Goal: Participate in discussion: Engage in conversation with other users on a specific topic

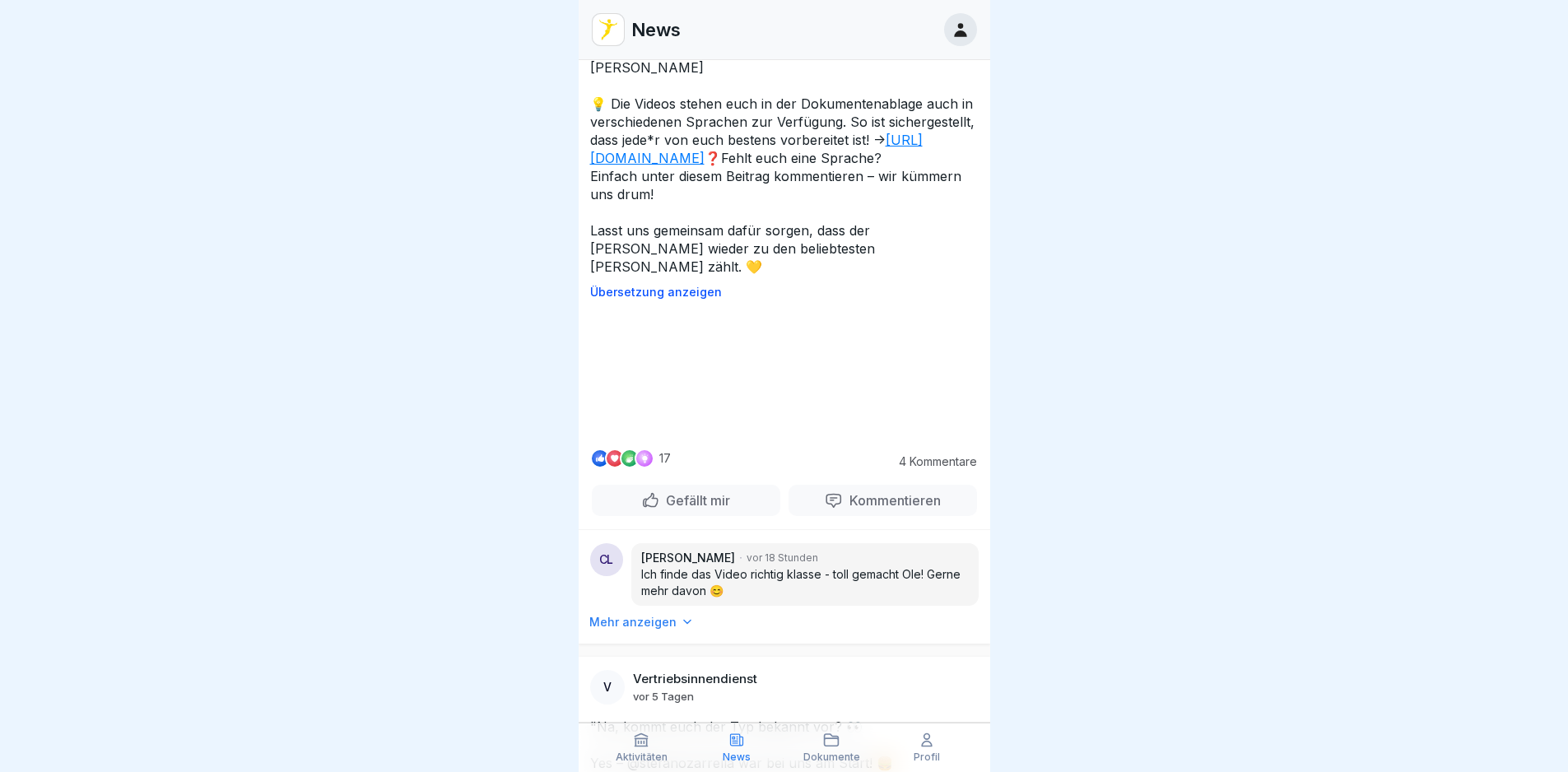
scroll to position [658, 0]
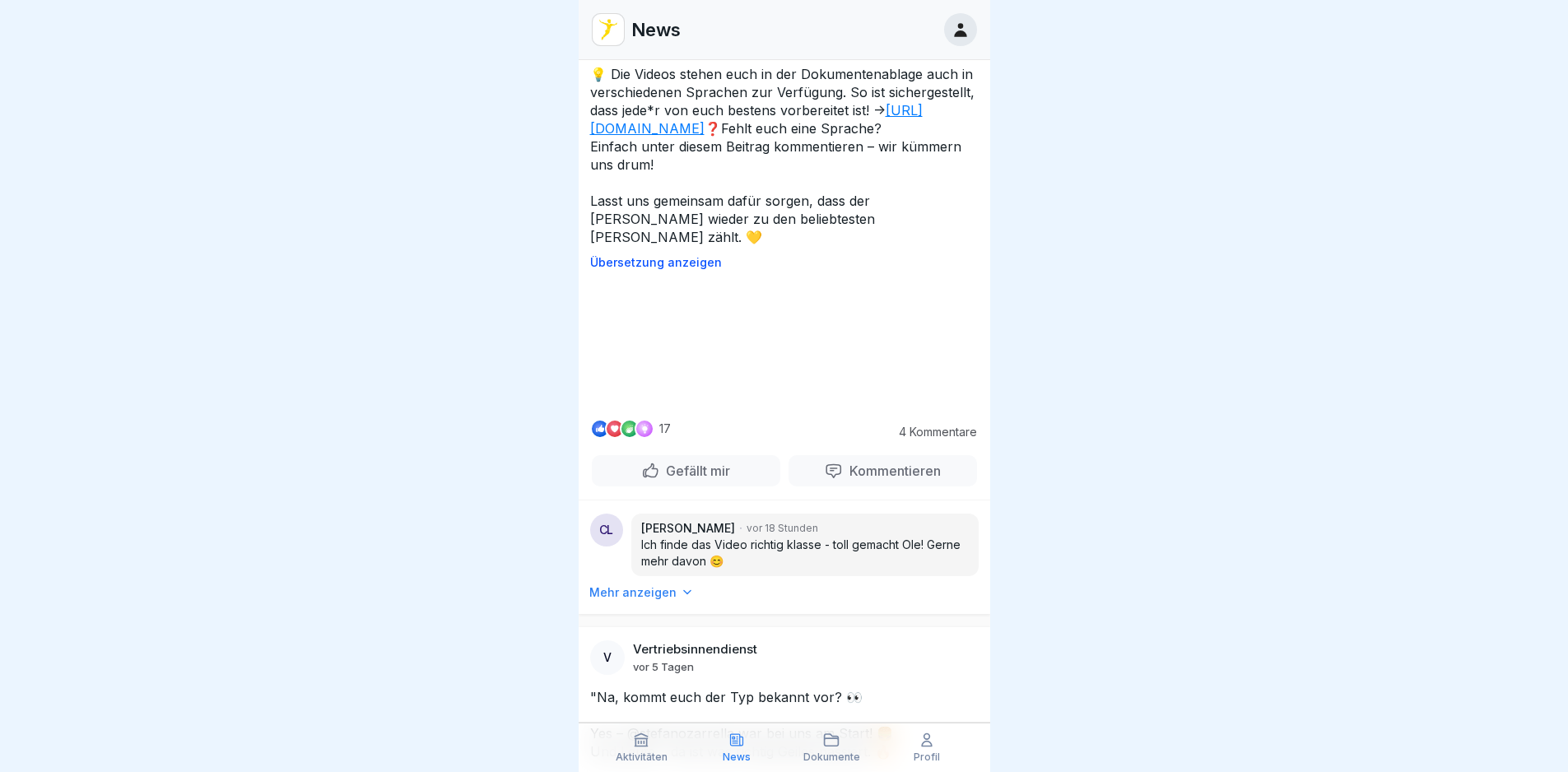
click at [717, 405] on video at bounding box center [784, 343] width 247 height 123
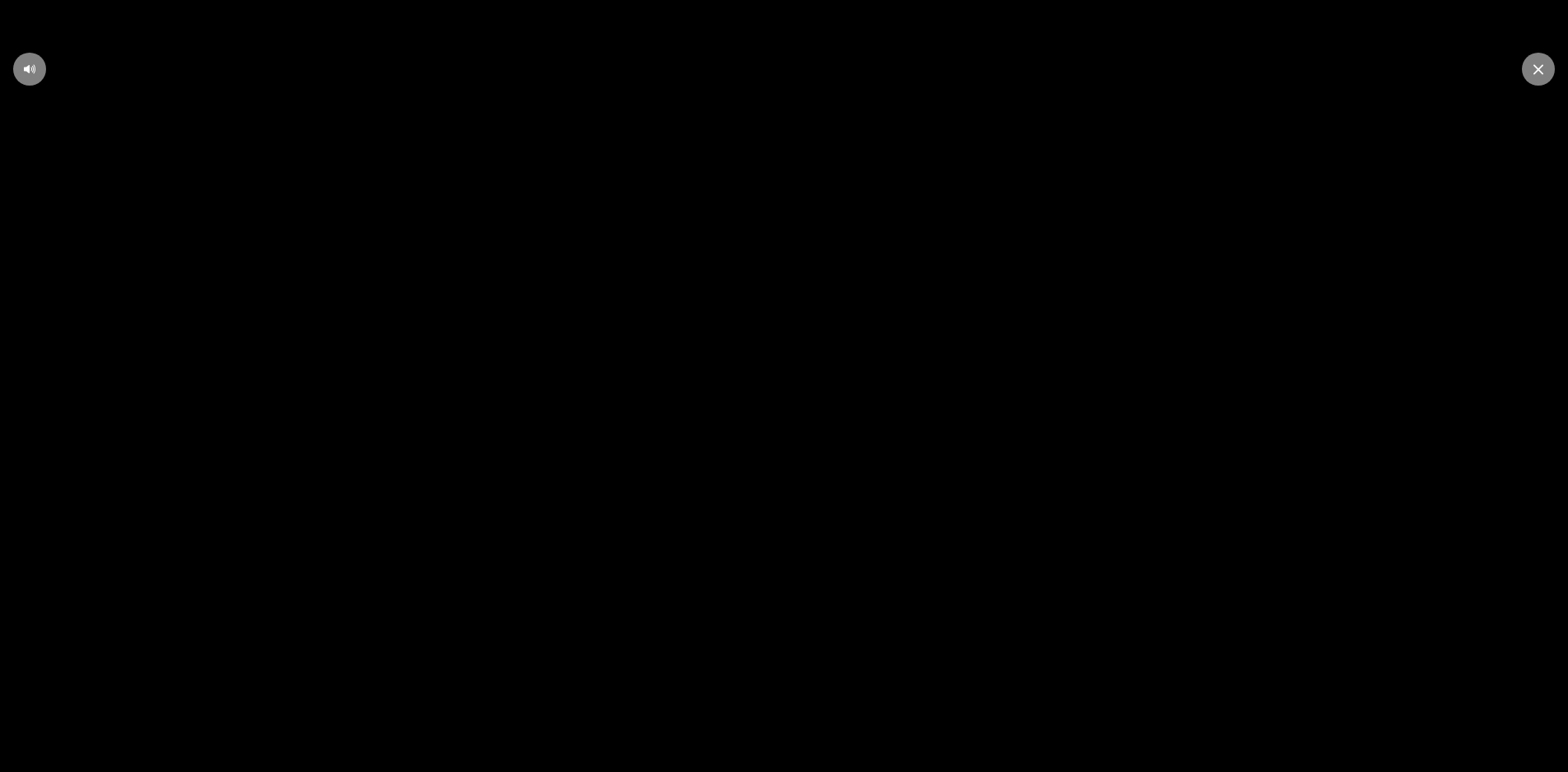
scroll to position [13, 0]
click at [1538, 65] on icon at bounding box center [1538, 69] width 10 height 11
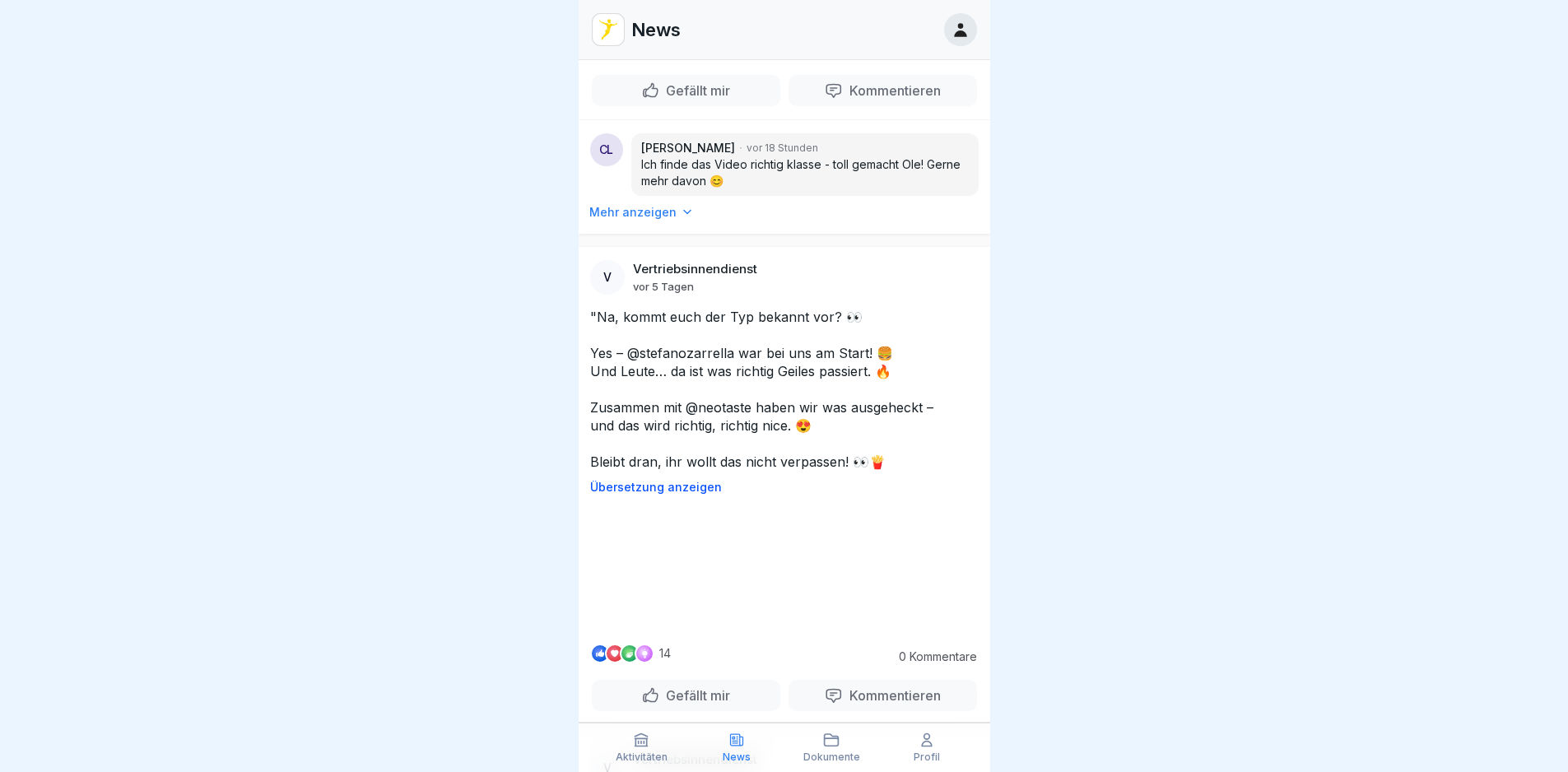
scroll to position [1234, 0]
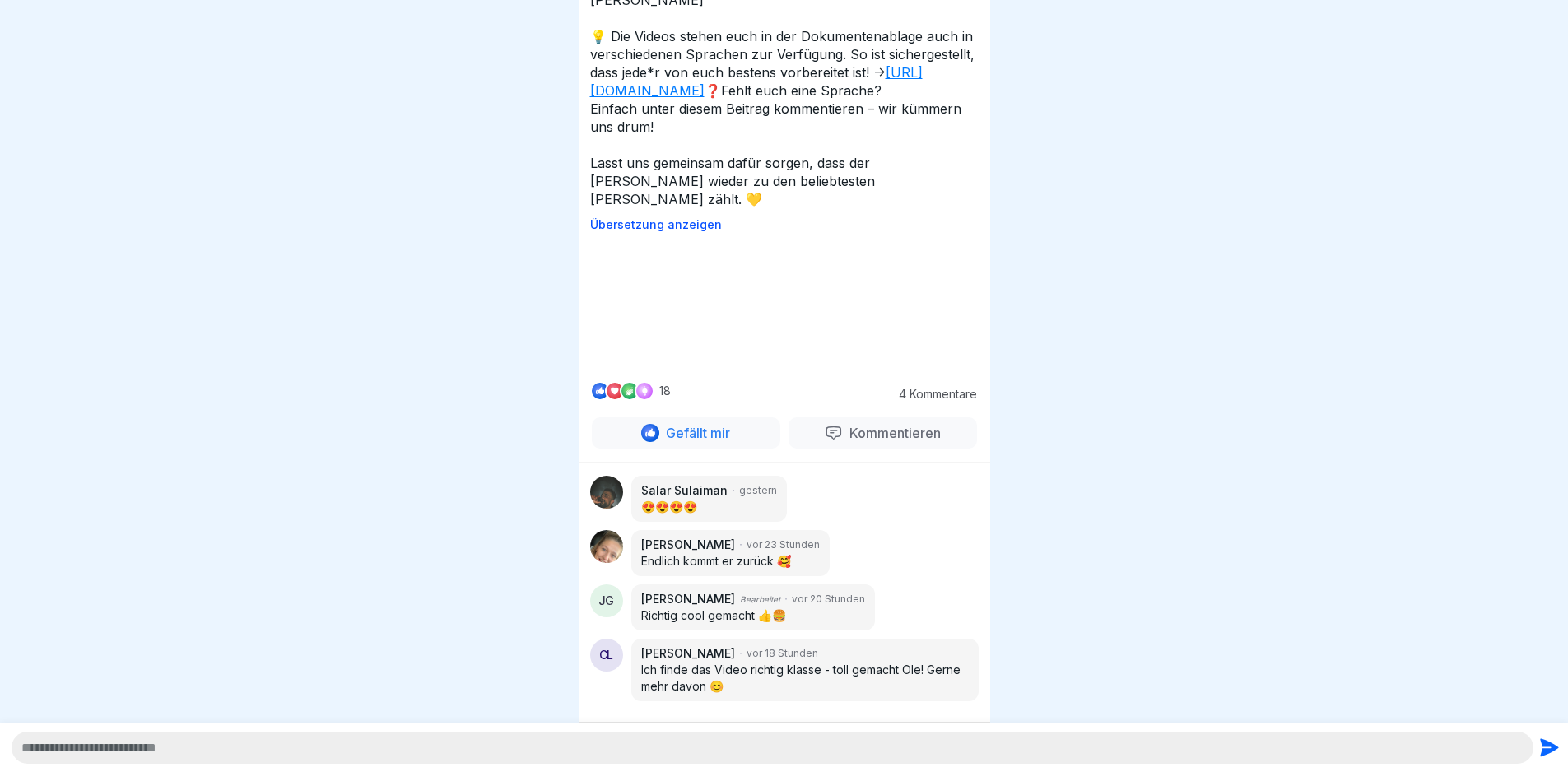
scroll to position [508, 0]
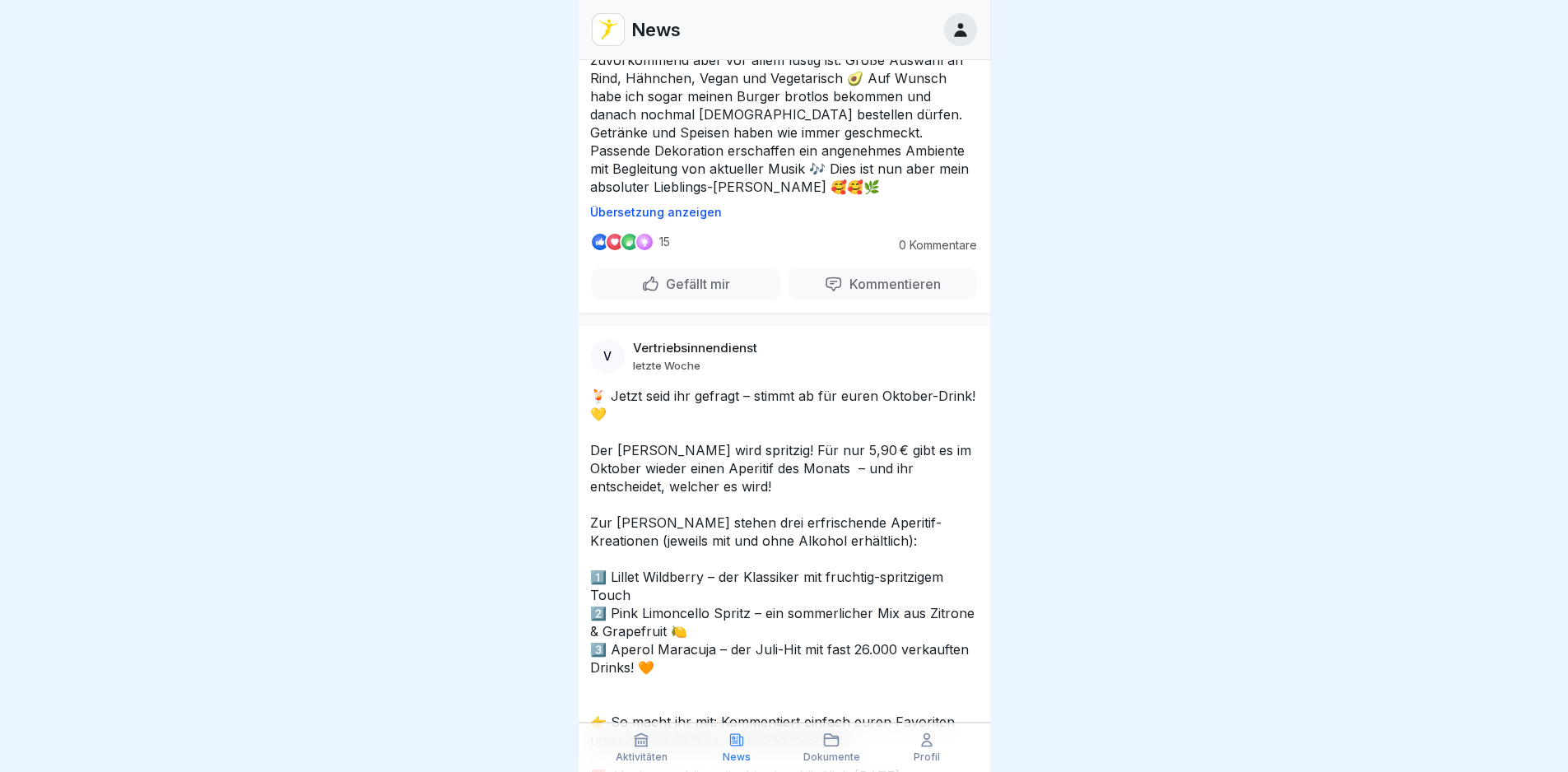
scroll to position [3382, 0]
